Goal: Information Seeking & Learning: Learn about a topic

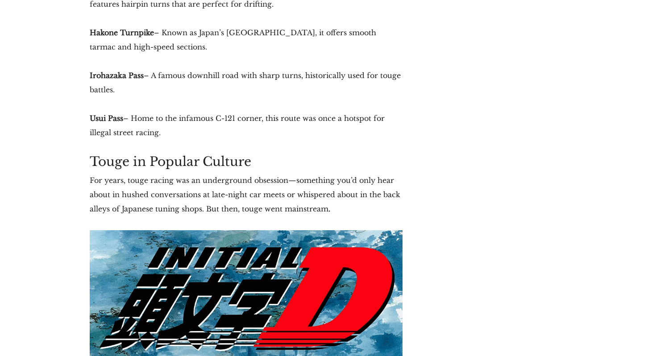
scroll to position [2684, 0]
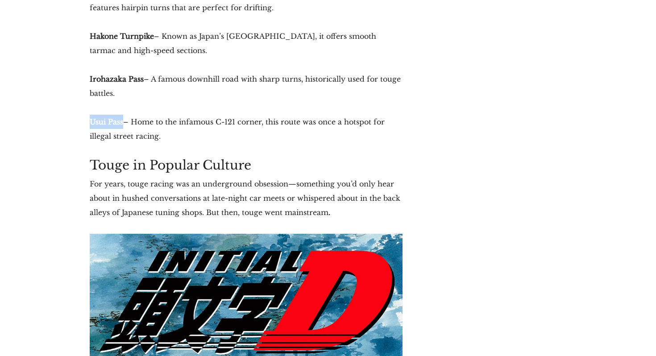
drag, startPoint x: 90, startPoint y: 106, endPoint x: 123, endPoint y: 107, distance: 33.0
click at [123, 115] on p "Usui Pass – Home to the infamous C-121 corner, this route was once a hotspot fo…" at bounding box center [246, 129] width 313 height 29
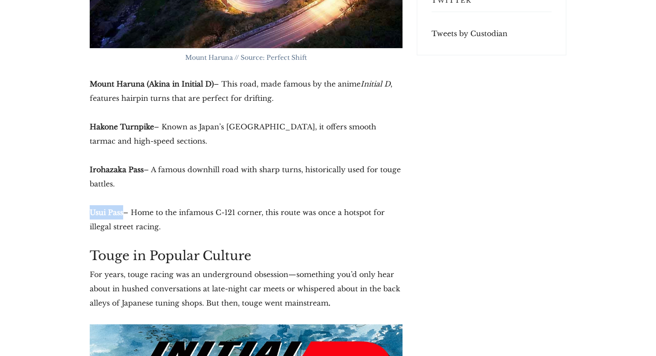
scroll to position [2575, 0]
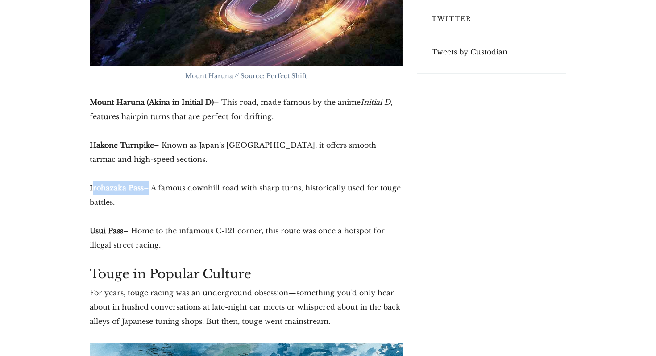
drag, startPoint x: 145, startPoint y: 173, endPoint x: 91, endPoint y: 173, distance: 53.6
click at [91, 181] on p "Irohazaka Pass – A famous downhill road with sharp turns, historically used for…" at bounding box center [246, 195] width 313 height 29
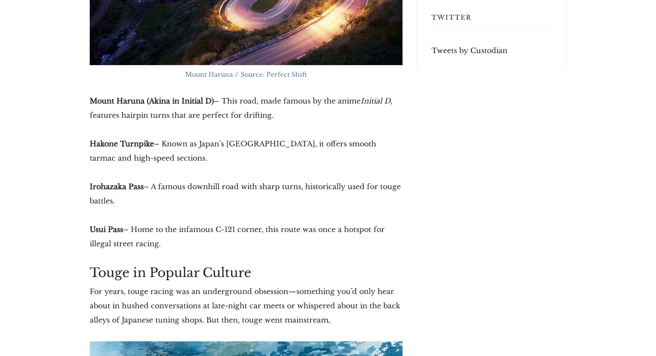
scroll to position [2580, 0]
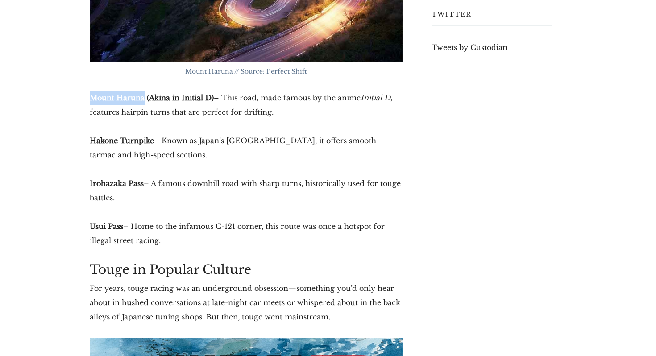
drag, startPoint x: 89, startPoint y: 82, endPoint x: 144, endPoint y: 84, distance: 54.5
